Goal: Check status: Check status

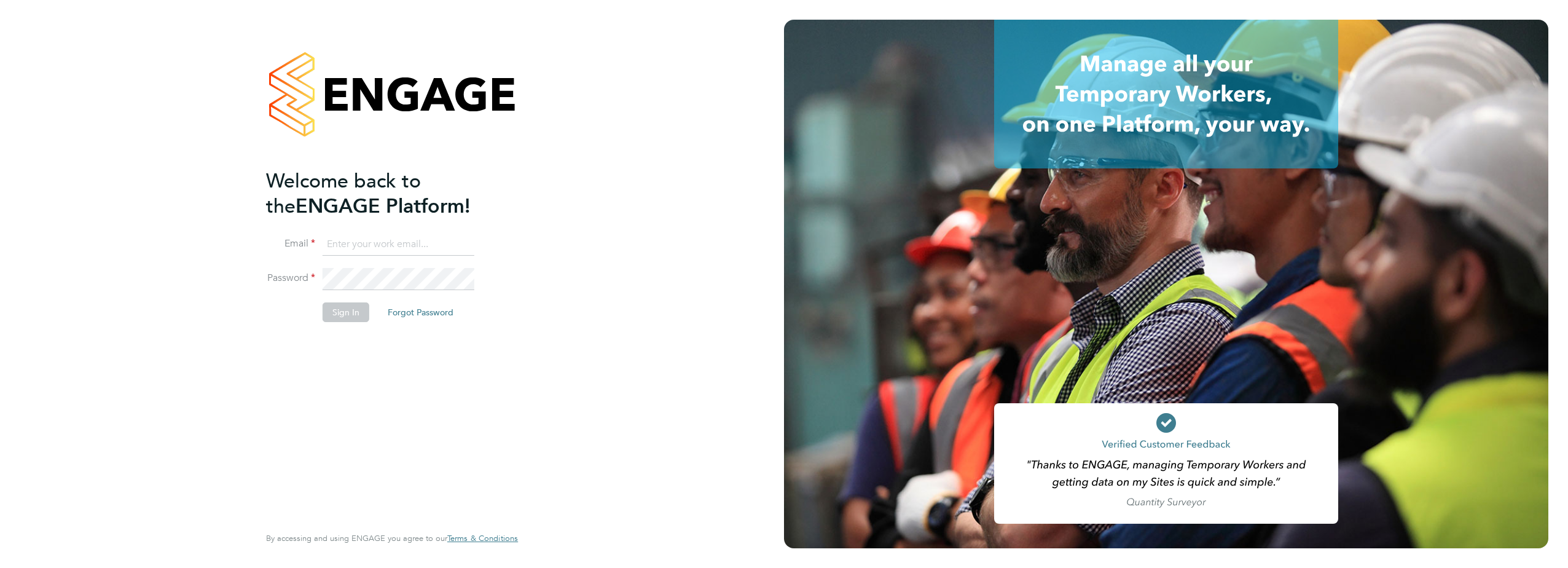
type input "[EMAIL_ADDRESS][DOMAIN_NAME]"
click at [332, 312] on button "Sign In" at bounding box center [345, 312] width 46 height 20
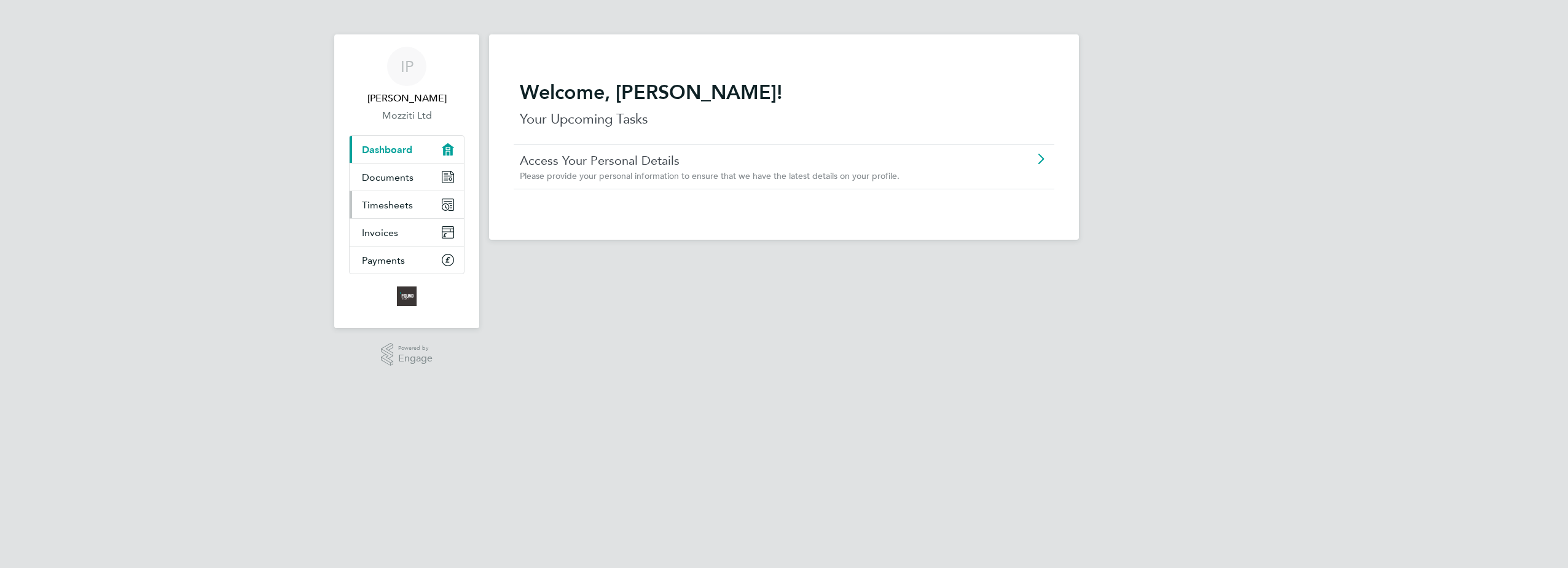
click at [392, 209] on span "Timesheets" at bounding box center [387, 205] width 51 height 11
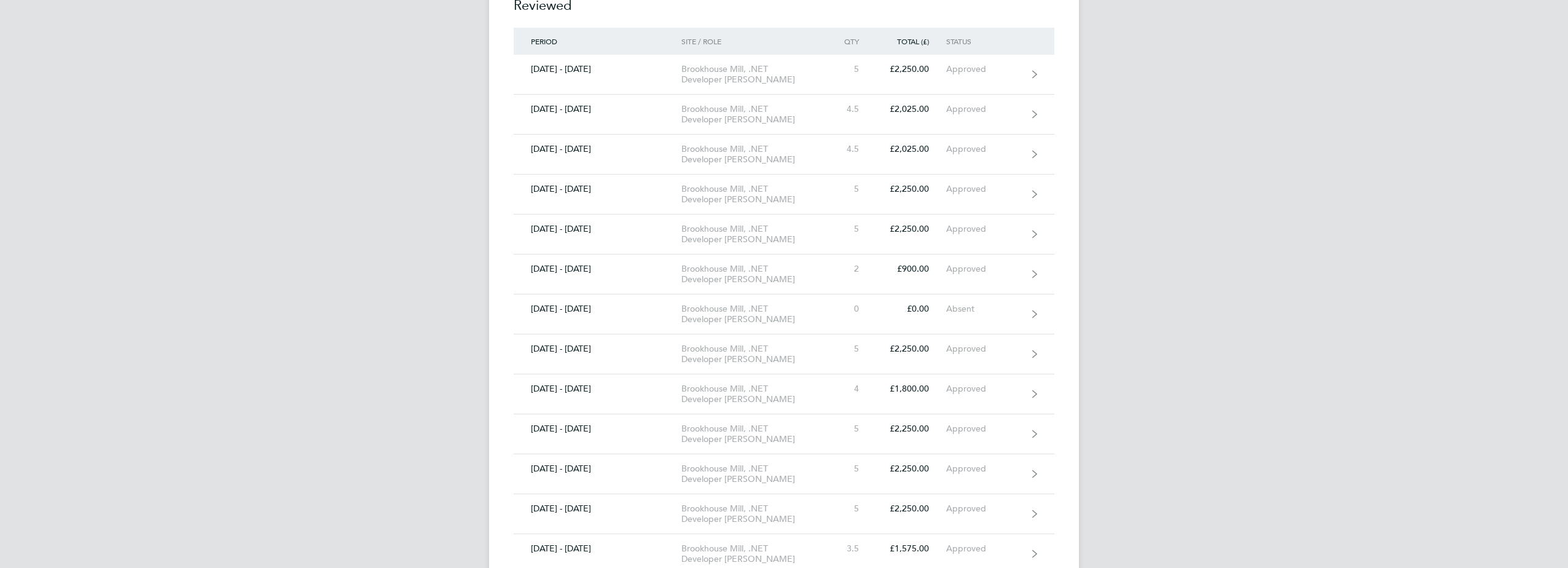
scroll to position [430, 0]
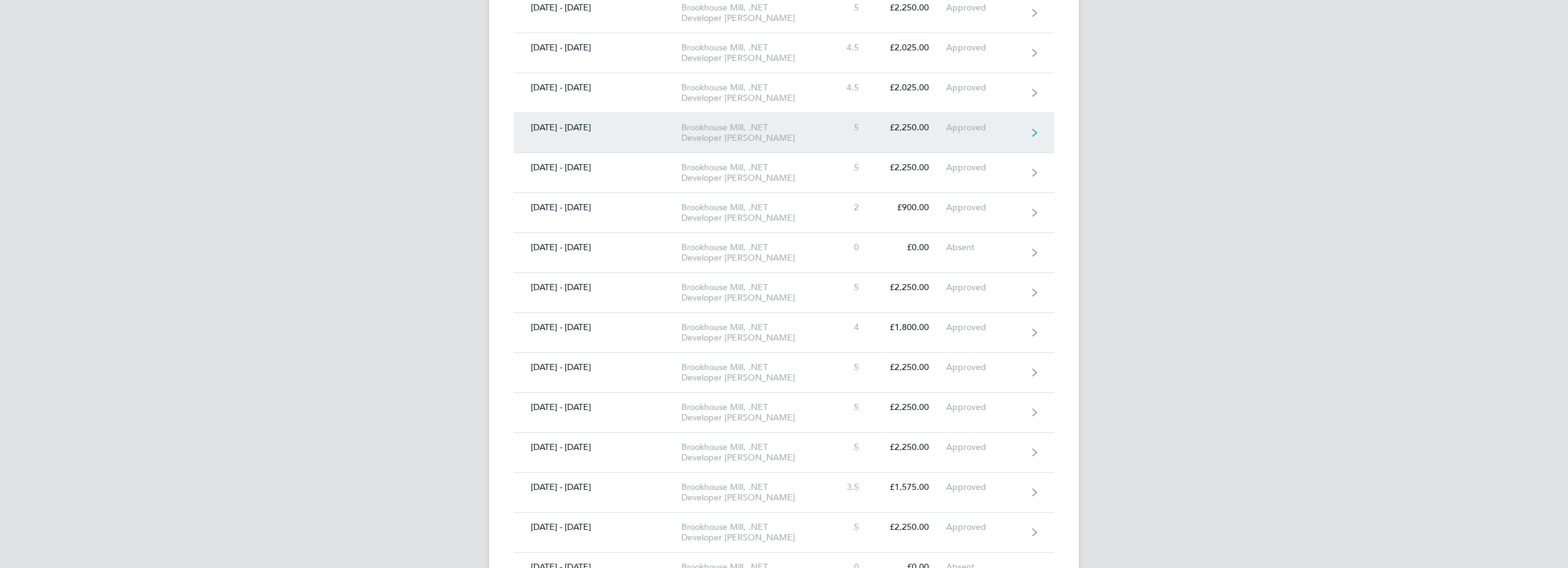
click at [579, 128] on div "28 Jul - 03 Aug 2025" at bounding box center [597, 128] width 167 height 11
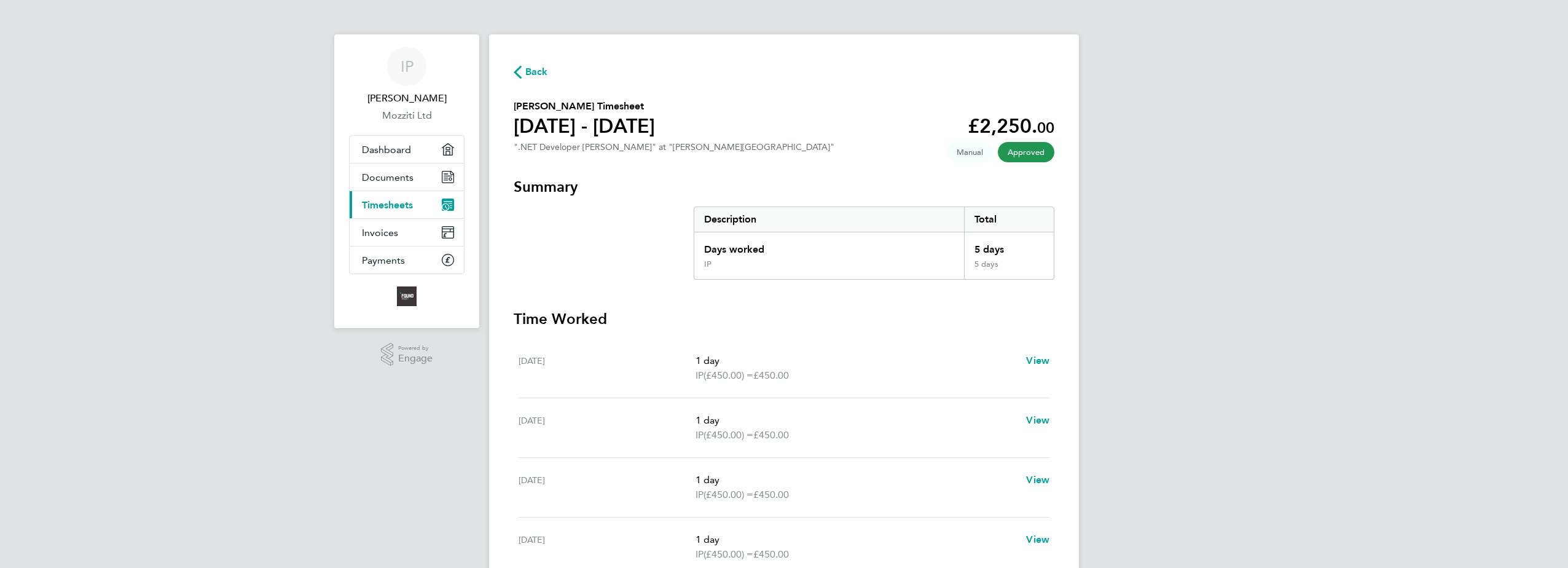
click at [535, 71] on span "Back" at bounding box center [536, 72] width 23 height 14
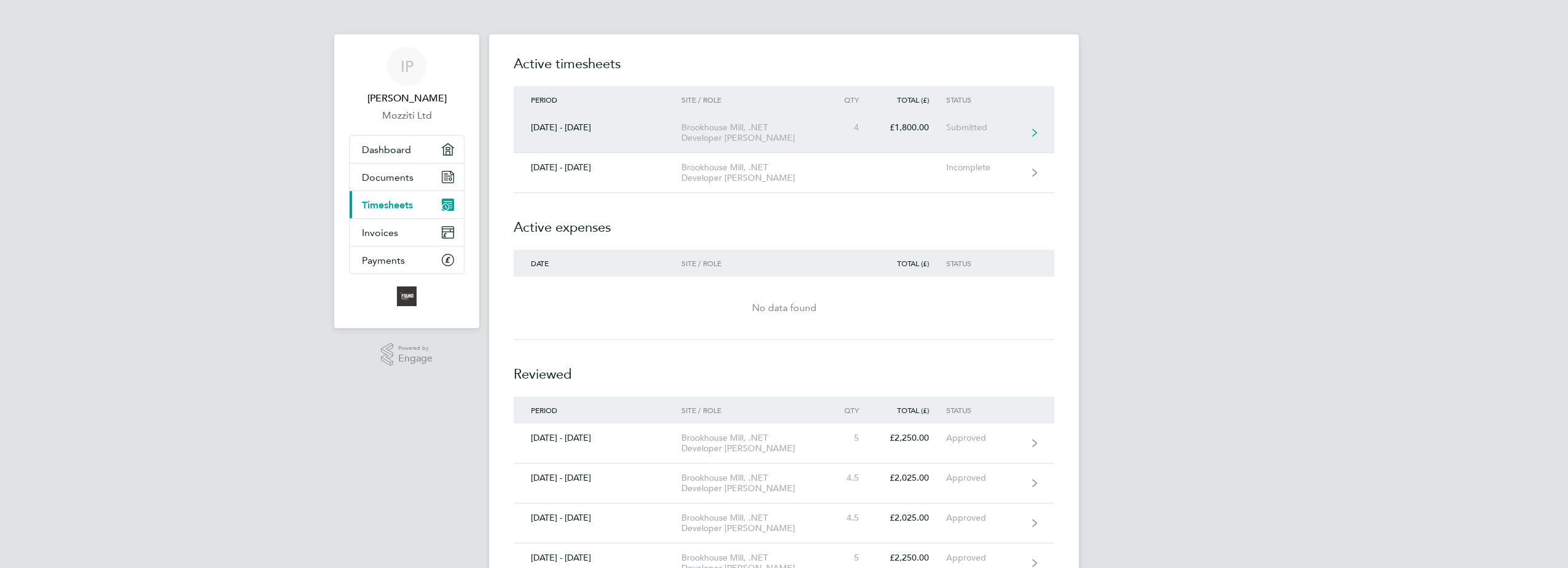
click at [586, 126] on div "25 - 31 Aug 2025" at bounding box center [597, 128] width 167 height 11
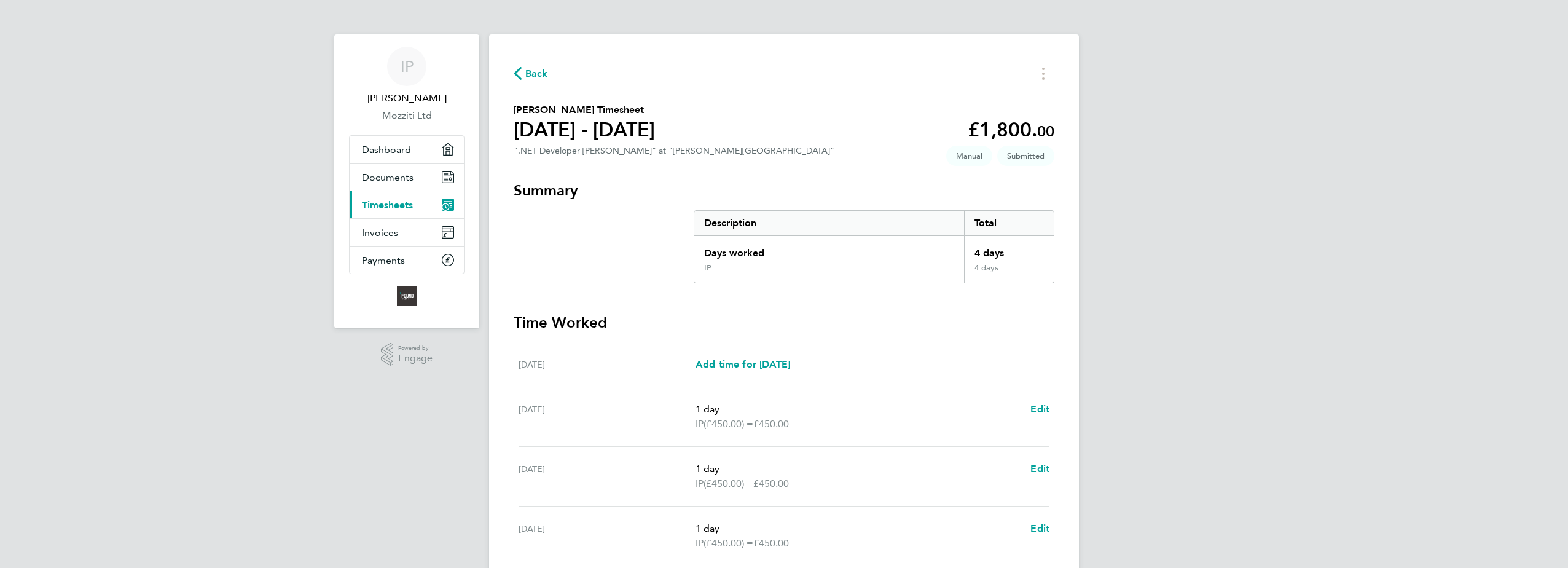
click at [534, 75] on span "Back" at bounding box center [536, 73] width 23 height 14
